Goal: Information Seeking & Learning: Learn about a topic

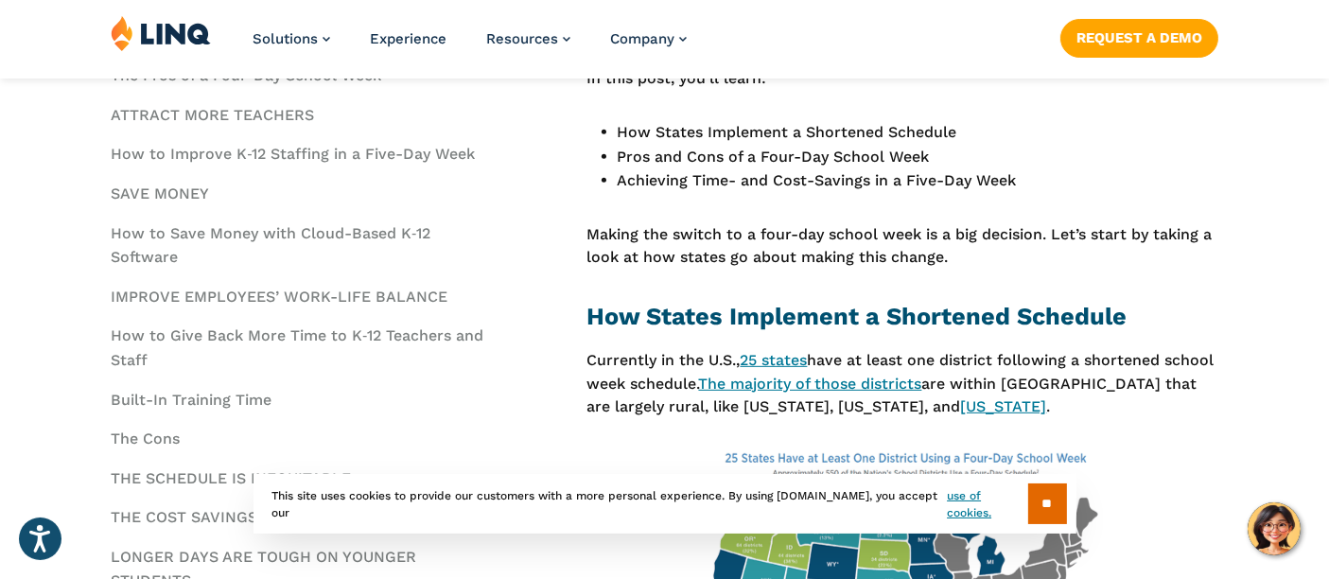
scroll to position [1156, 0]
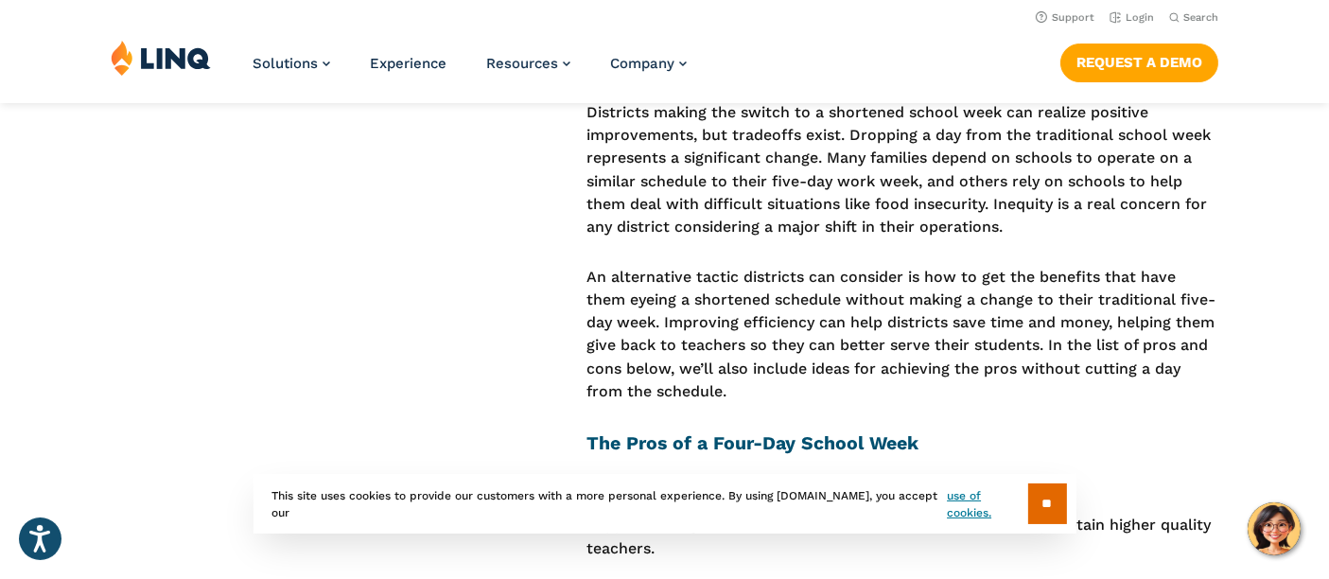
scroll to position [2097, 0]
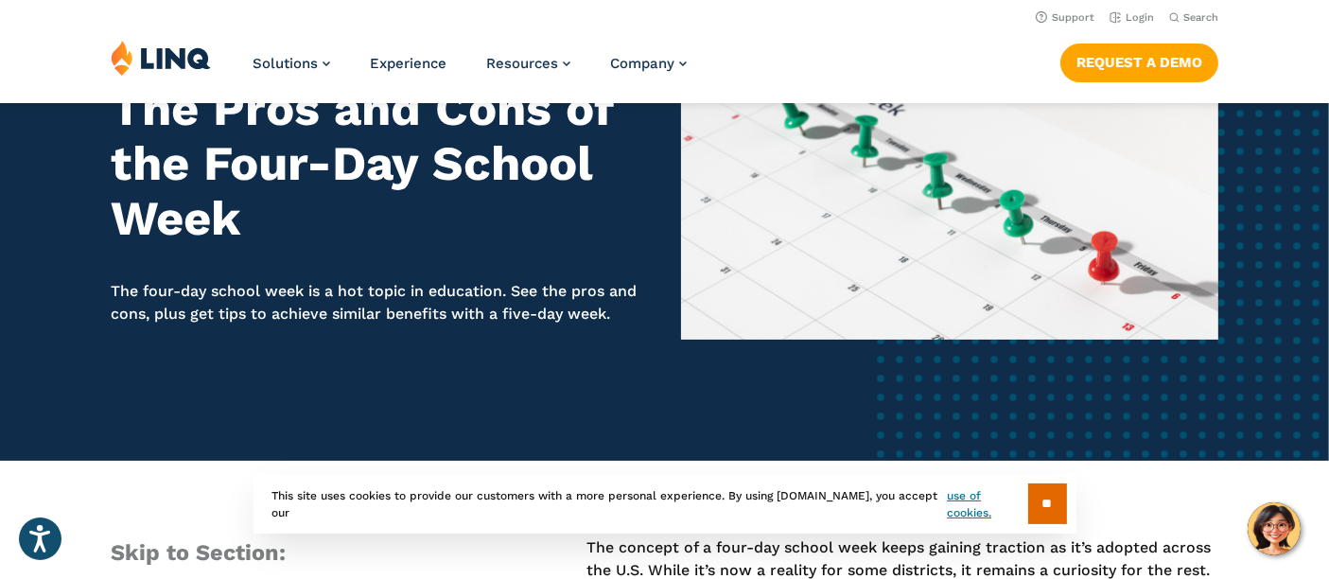
scroll to position [1047, 0]
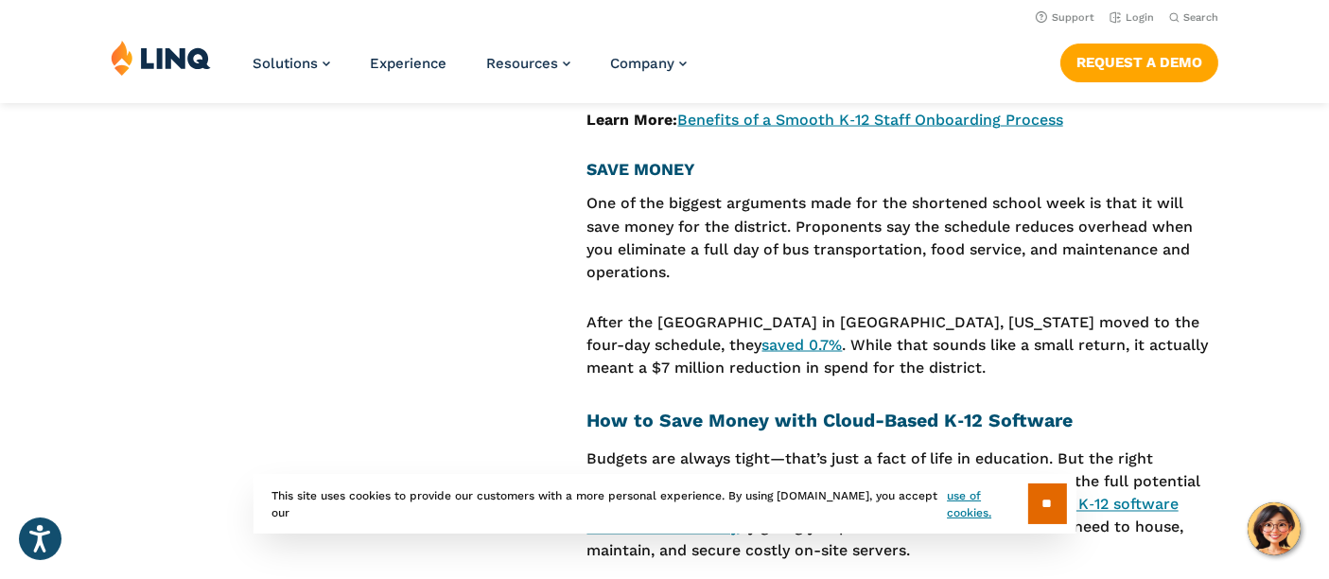
scroll to position [3044, 0]
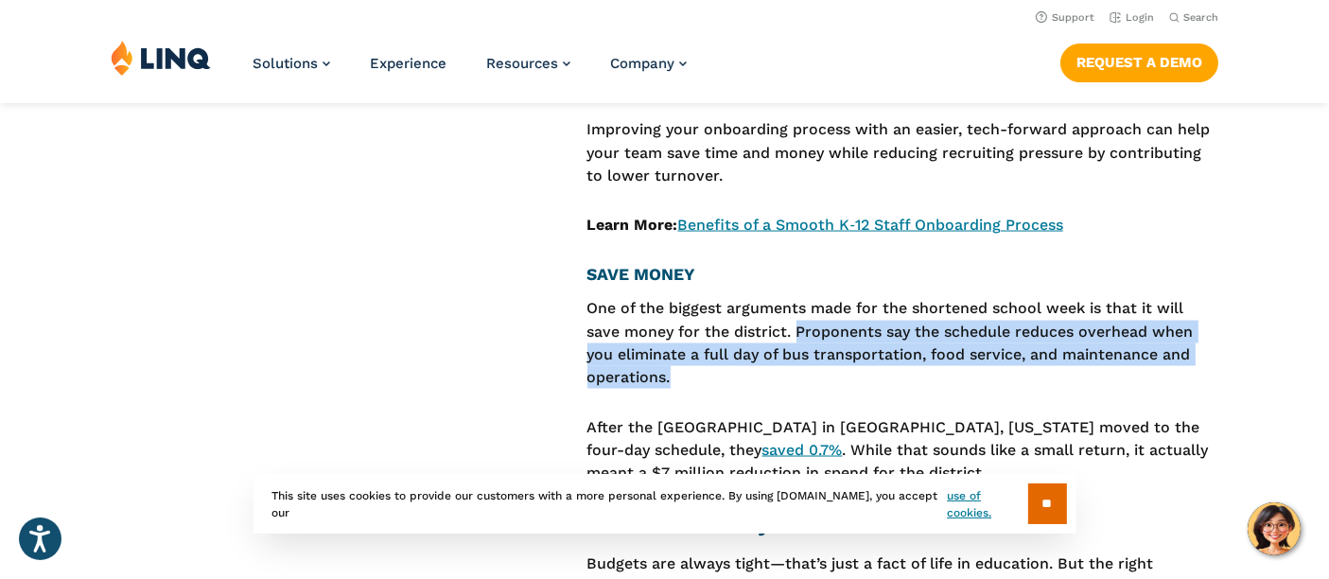
drag, startPoint x: 795, startPoint y: 315, endPoint x: 944, endPoint y: 358, distance: 155.4
click at [944, 358] on p "One of the biggest arguments made for the shortened school week is that it will…" at bounding box center [902, 343] width 631 height 92
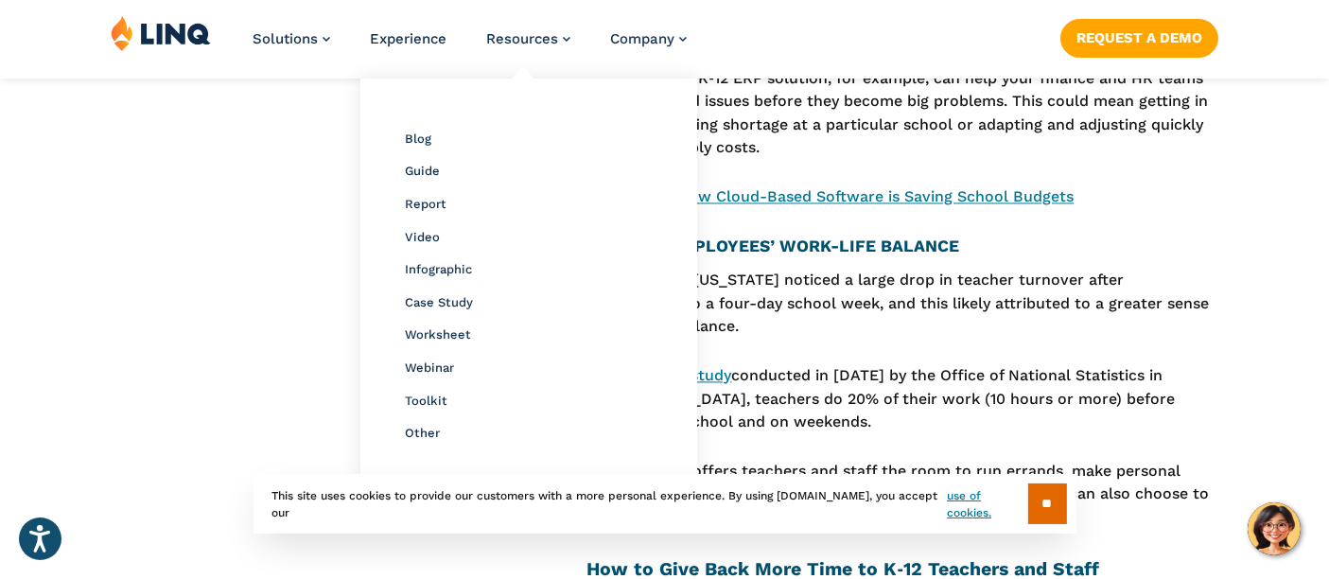
scroll to position [3776, 0]
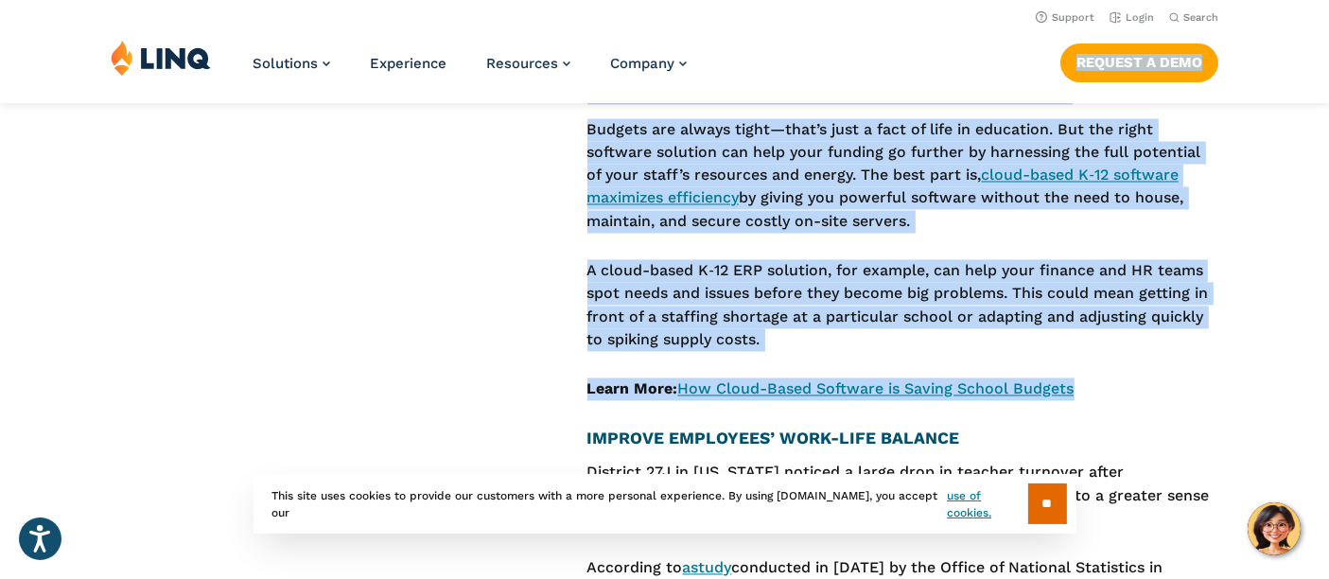
drag, startPoint x: 968, startPoint y: 91, endPoint x: 962, endPoint y: 168, distance: 77.8
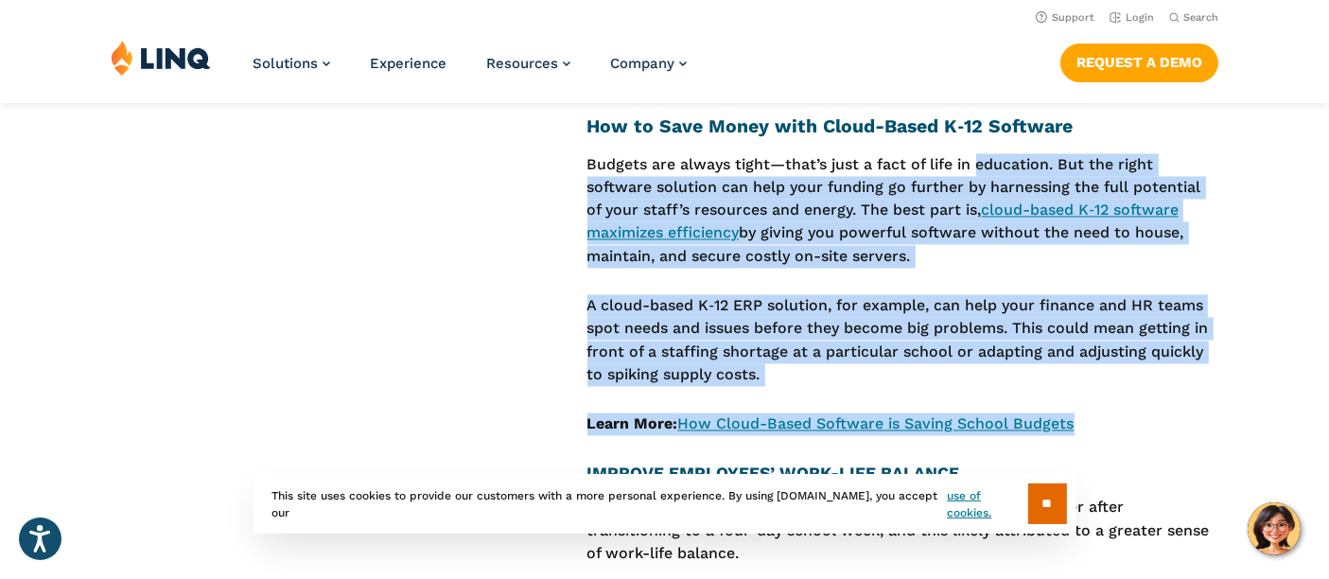
click at [905, 350] on p "A cloud-based K‑12 ERP solution, for example, can help your finance and HR team…" at bounding box center [902, 341] width 631 height 92
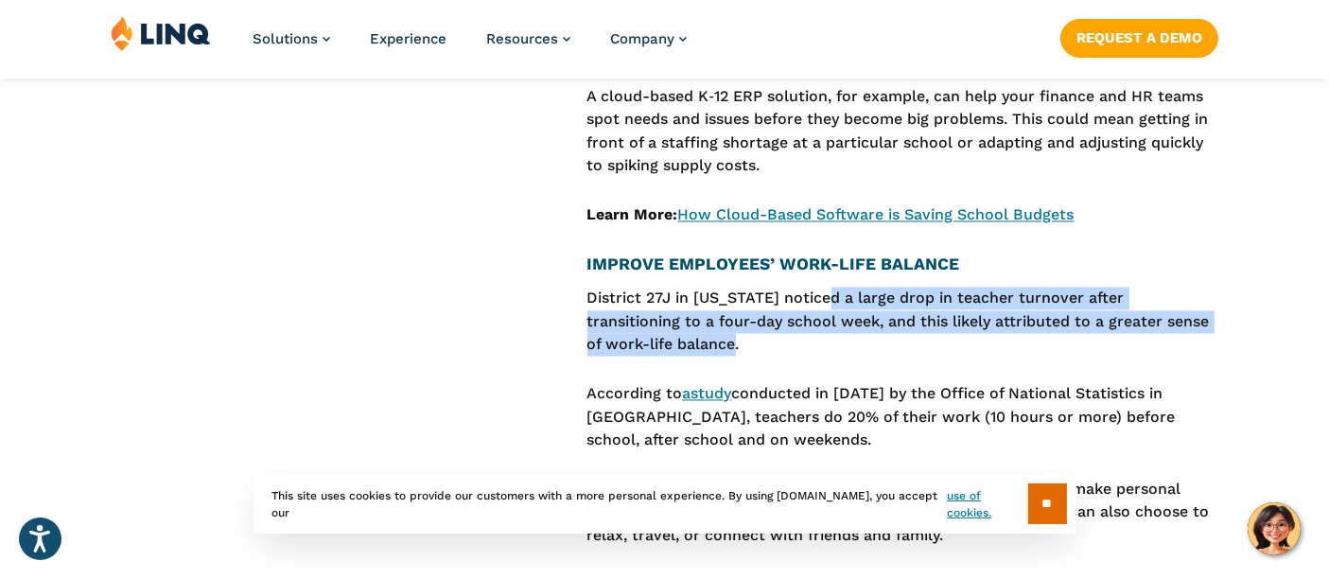
scroll to position [3759, 0]
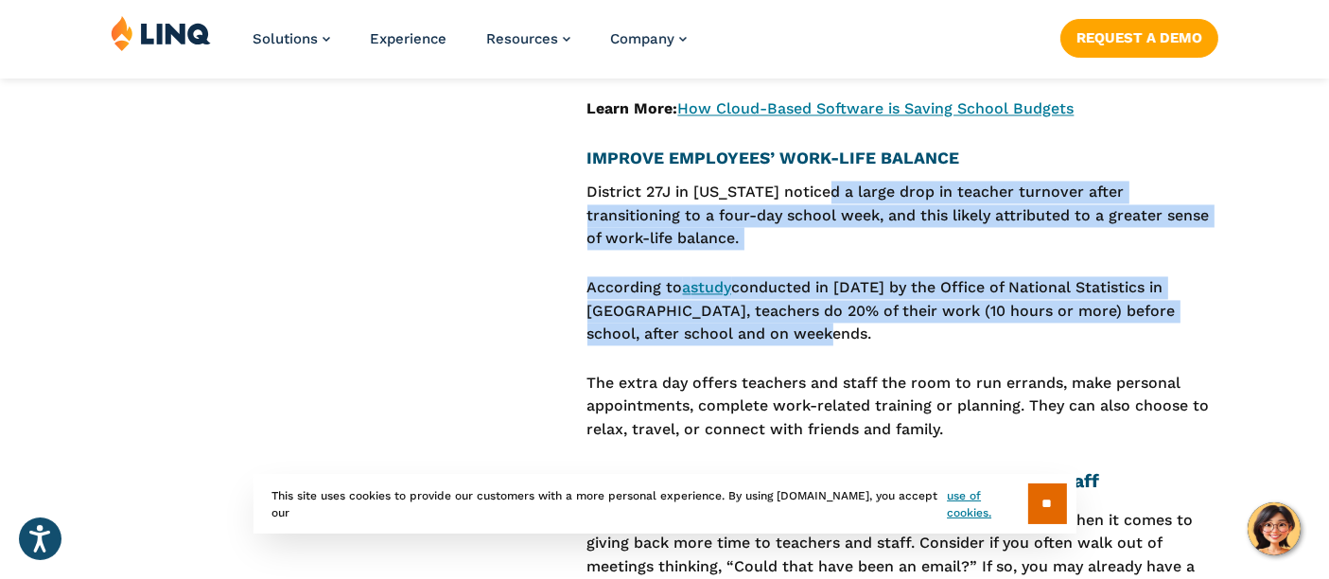
drag, startPoint x: 827, startPoint y: 278, endPoint x: 776, endPoint y: 327, distance: 70.9
click at [776, 327] on p "According to a study conducted in 2018 by the Office of National Statistics in …" at bounding box center [902, 310] width 631 height 69
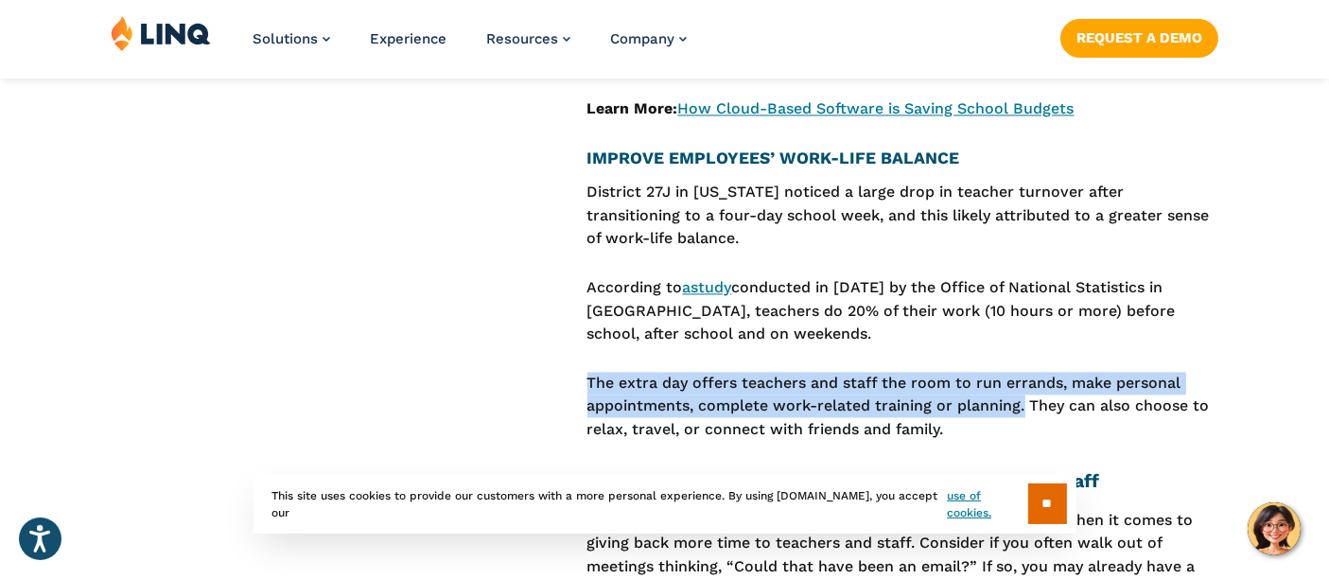
drag, startPoint x: 577, startPoint y: 363, endPoint x: 1023, endPoint y: 394, distance: 446.6
copy p "The extra day offers teachers and staff the room to run errands, make personal …"
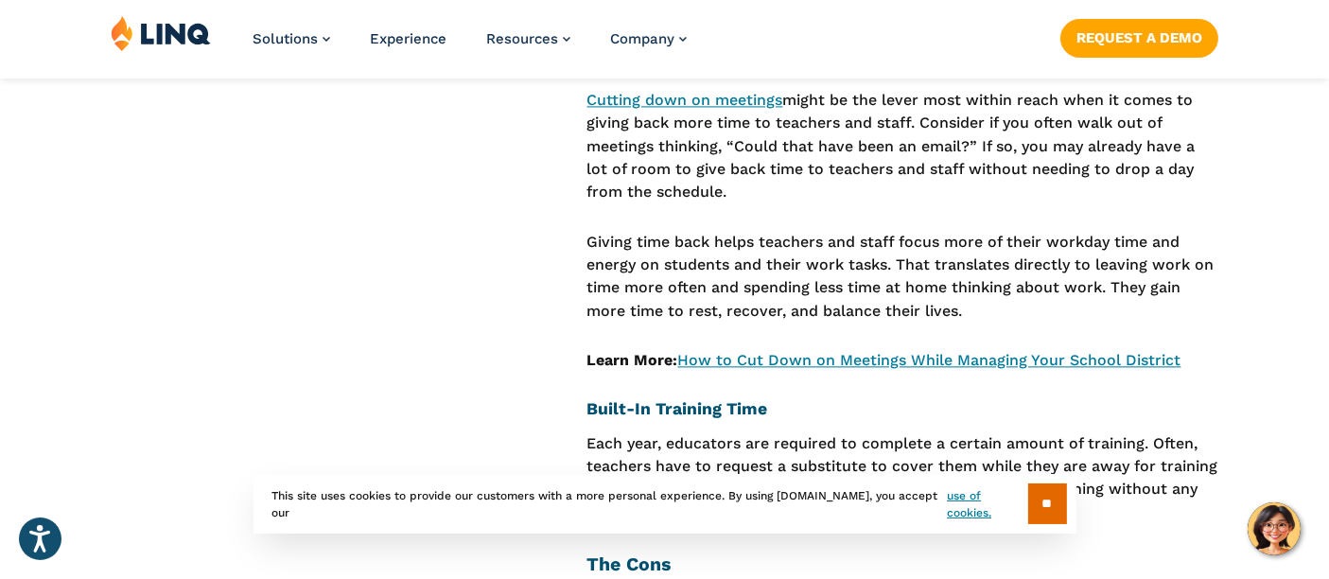
scroll to position [4284, 0]
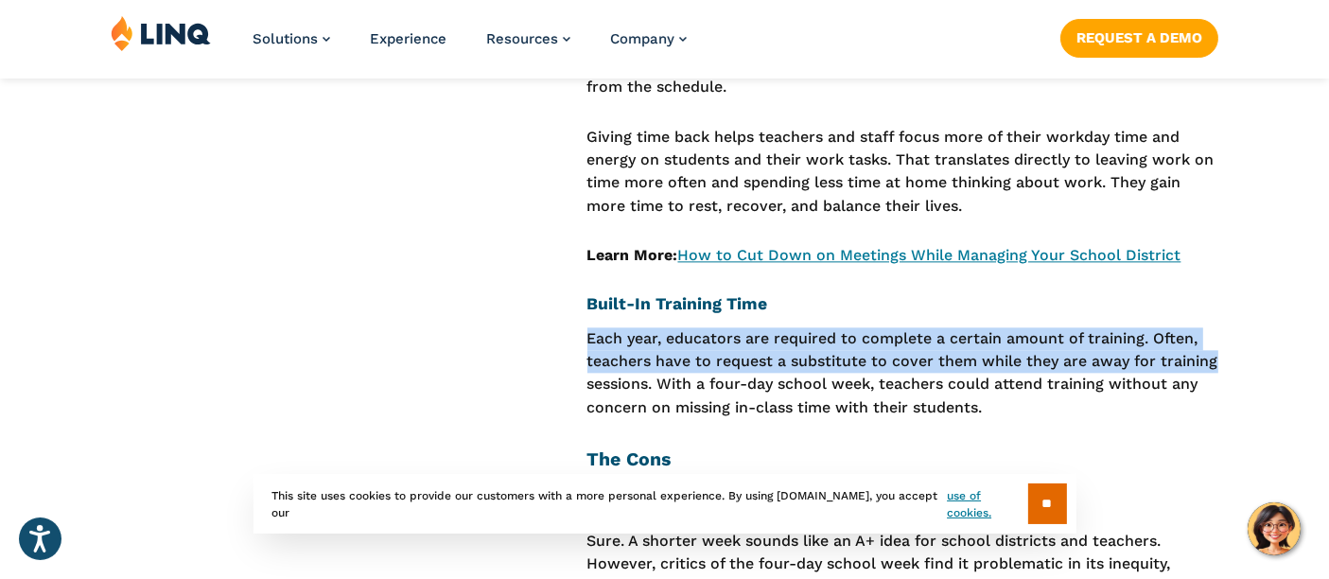
drag, startPoint x: 572, startPoint y: 325, endPoint x: 1213, endPoint y: 343, distance: 640.7
click at [1213, 343] on p "Each year, educators are required to complete a certain amount of training. Oft…" at bounding box center [902, 373] width 631 height 92
